Goal: Find specific page/section: Find specific page/section

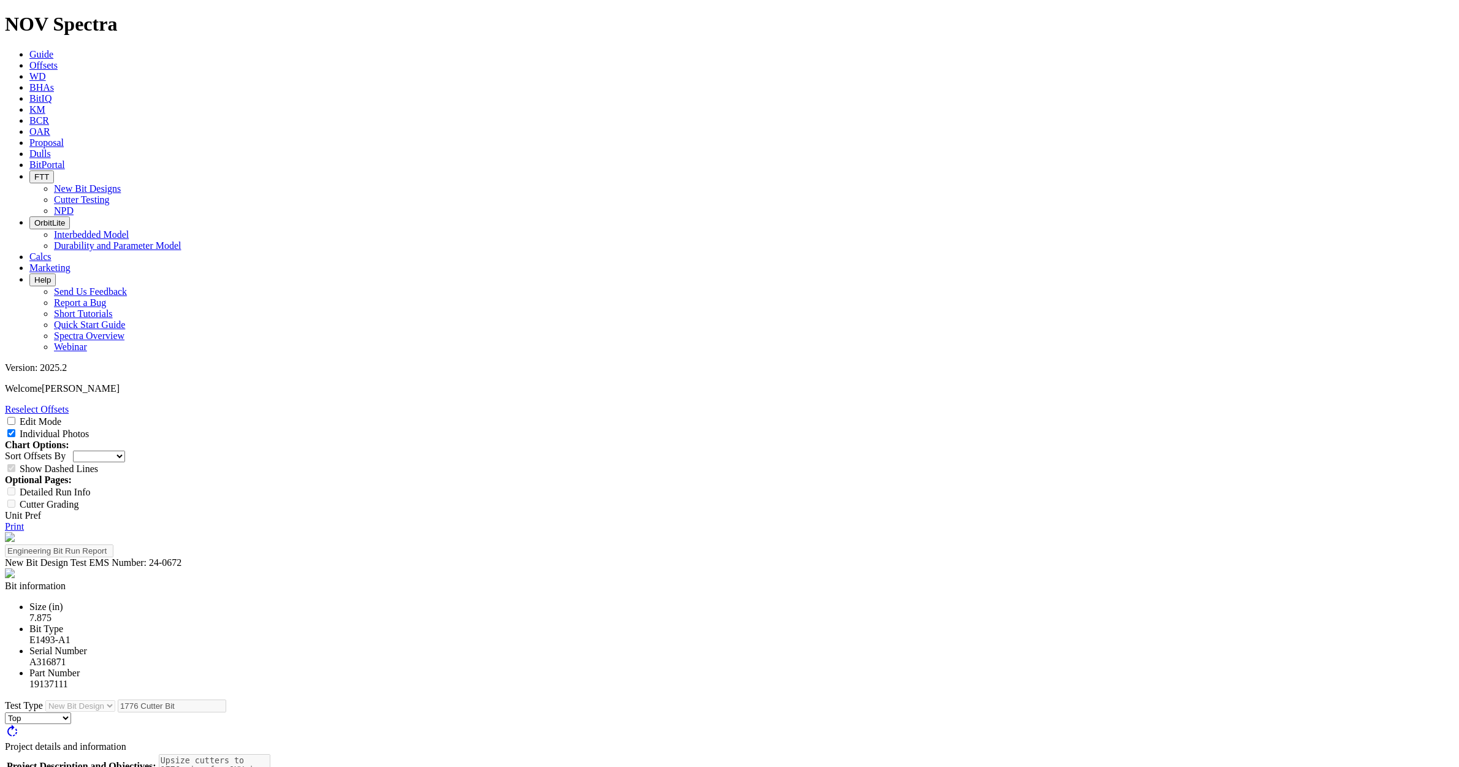
select select "New Bit Design"
